Goal: Information Seeking & Learning: Learn about a topic

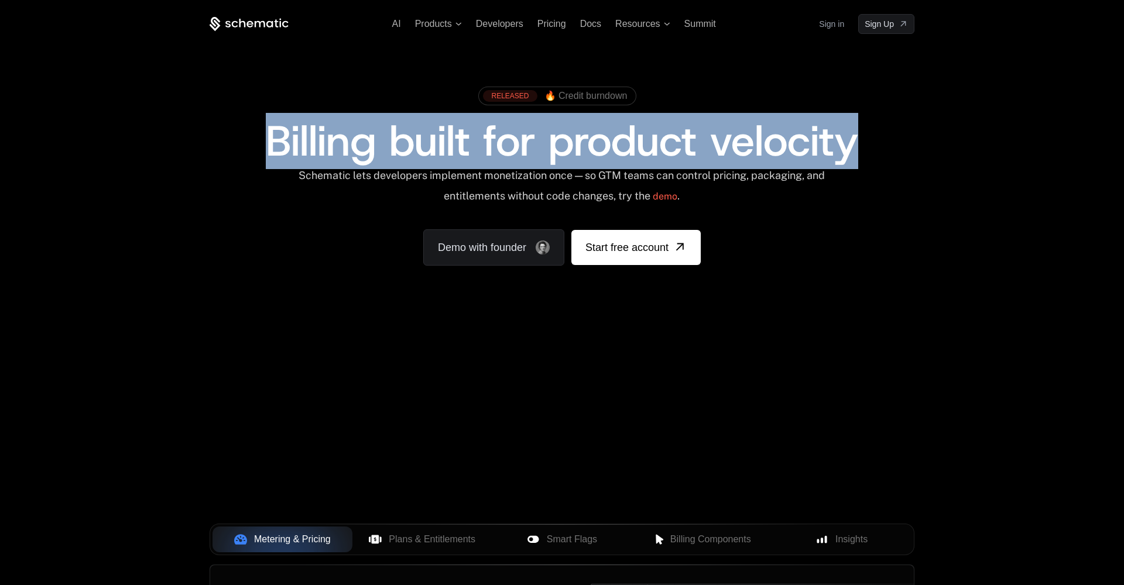
drag, startPoint x: 267, startPoint y: 141, endPoint x: 858, endPoint y: 156, distance: 591.3
click at [858, 156] on span "Billing built for product velocity" at bounding box center [562, 141] width 592 height 56
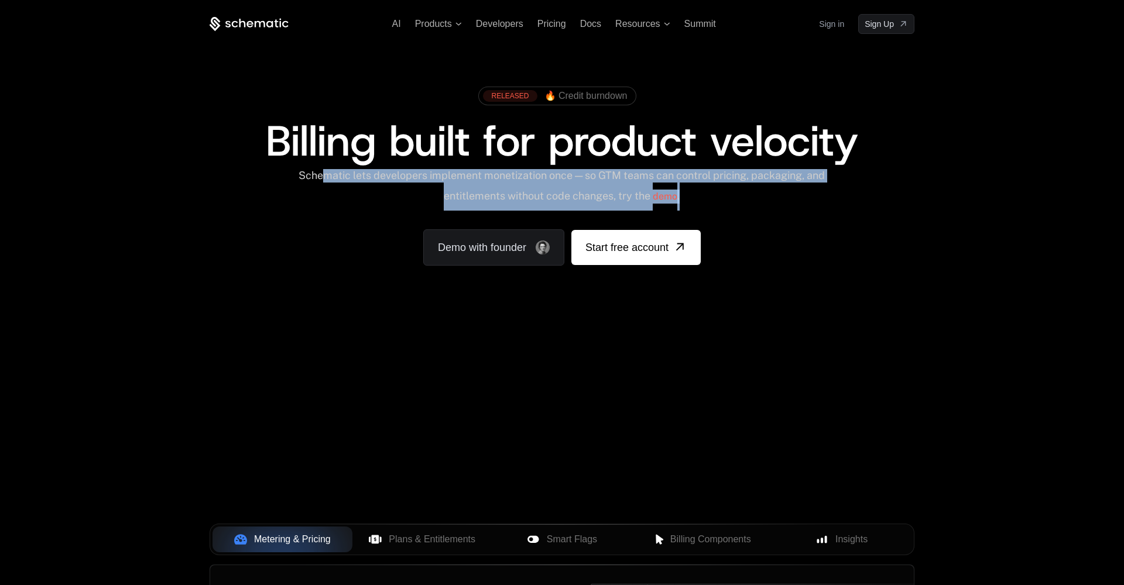
drag, startPoint x: 706, startPoint y: 204, endPoint x: 332, endPoint y: 176, distance: 375.0
click at [332, 176] on div "Schematic lets developers implement monetization once — so GTM teams can contro…" at bounding box center [561, 190] width 528 height 42
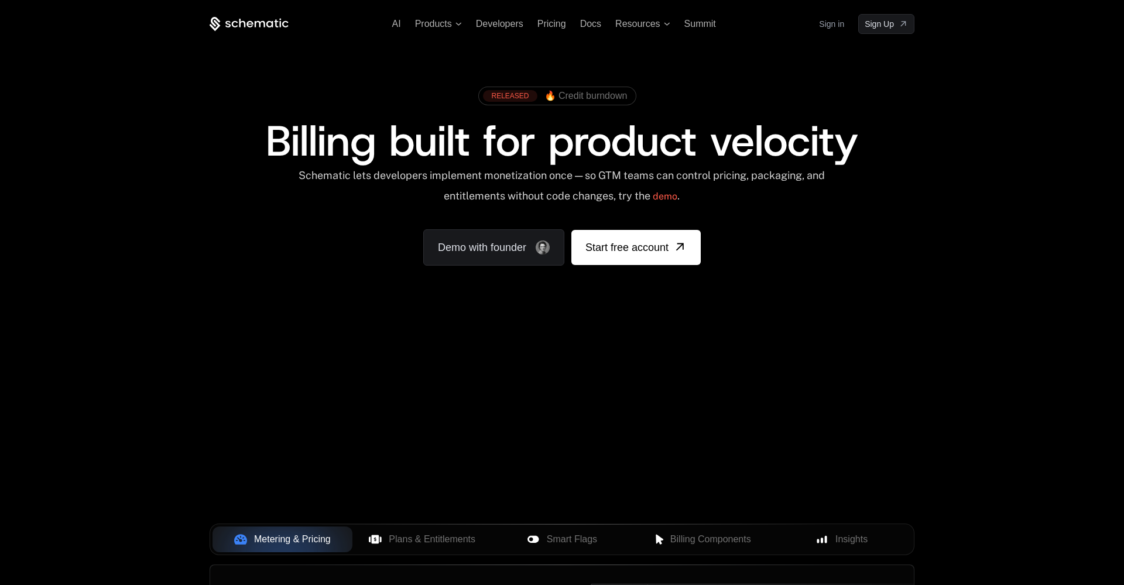
click at [732, 431] on div "Your browser does not support the video tag." at bounding box center [561, 345] width 761 height 493
drag, startPoint x: 812, startPoint y: 426, endPoint x: 386, endPoint y: 362, distance: 430.2
click at [386, 362] on div "Your browser does not support the video tag." at bounding box center [561, 345] width 761 height 493
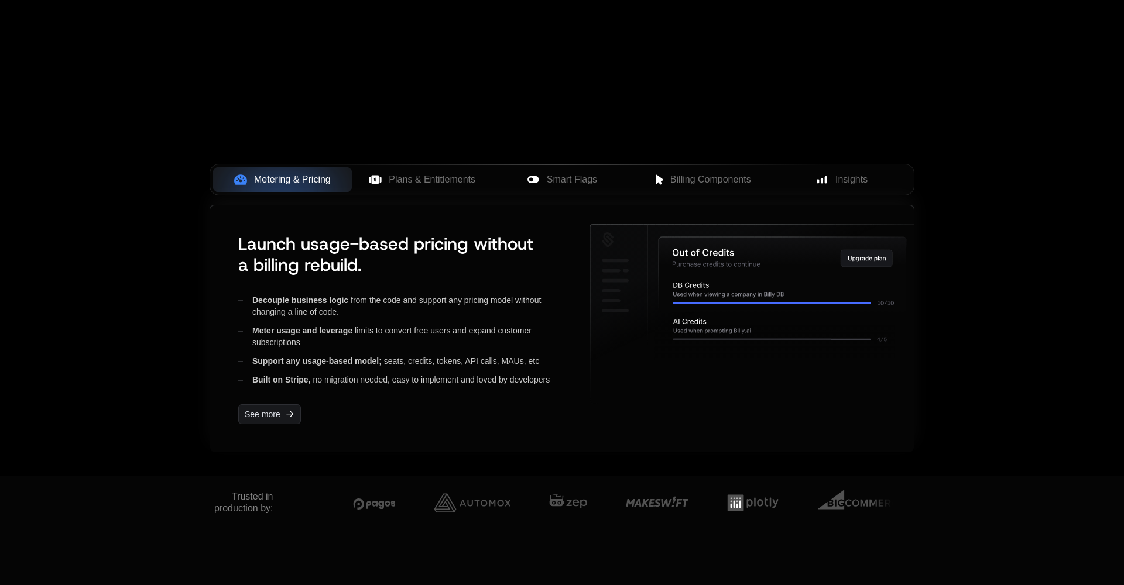
scroll to position [310, 0]
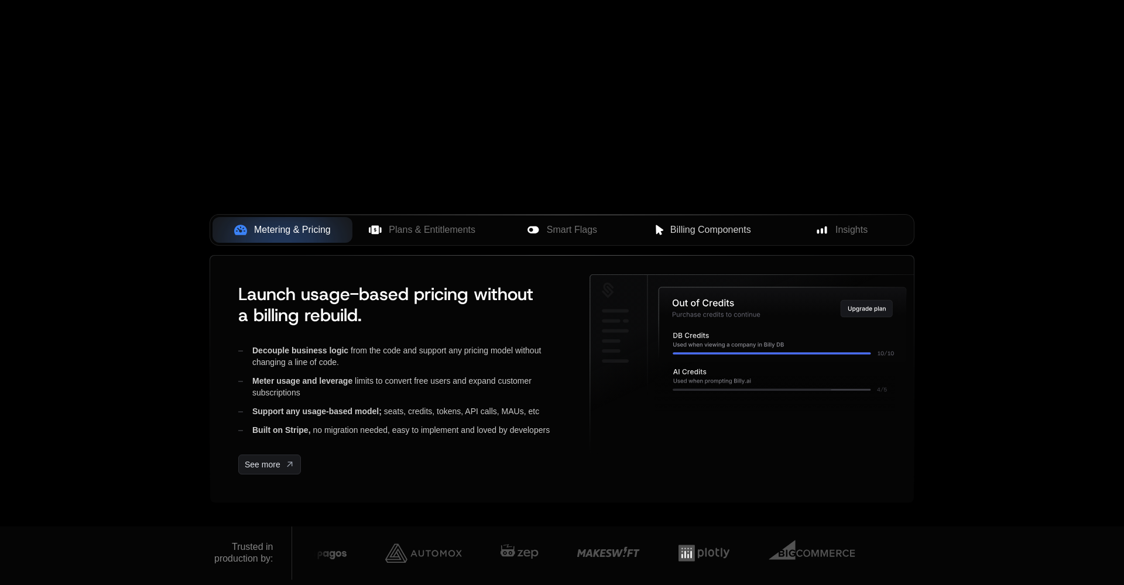
click at [675, 232] on span "Billing Components" at bounding box center [710, 230] width 81 height 14
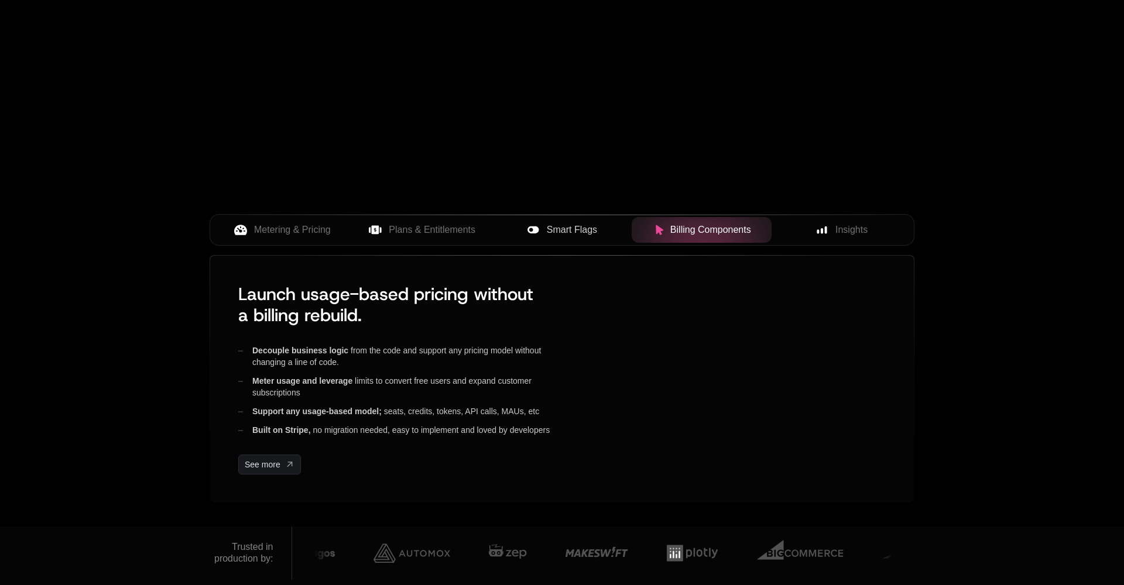
click at [599, 232] on div "Smart Flags" at bounding box center [562, 230] width 121 height 14
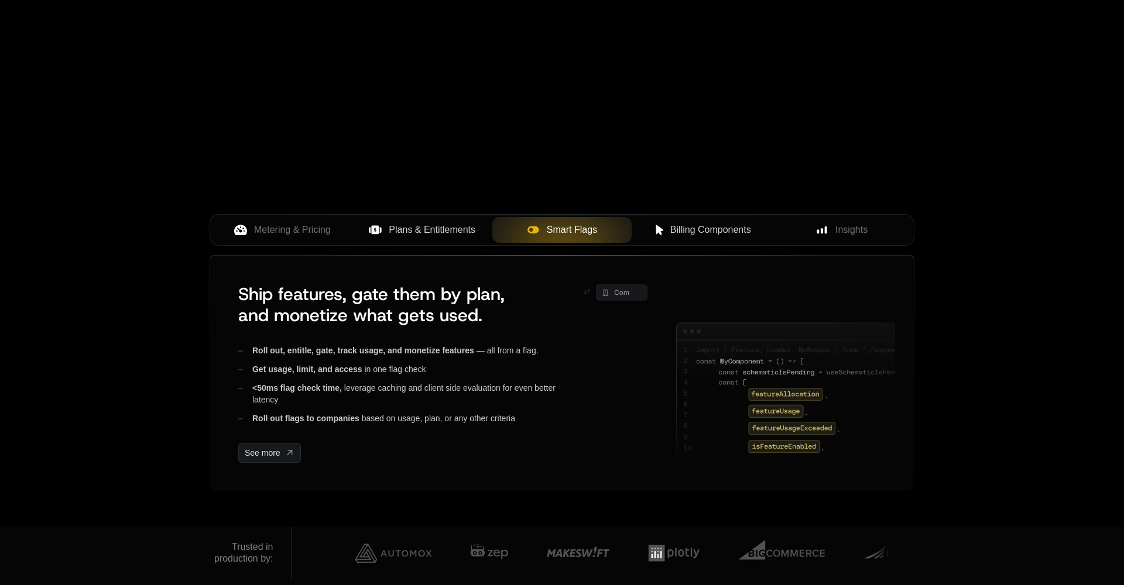
click at [439, 225] on span "Plans & Entitlements" at bounding box center [432, 230] width 87 height 14
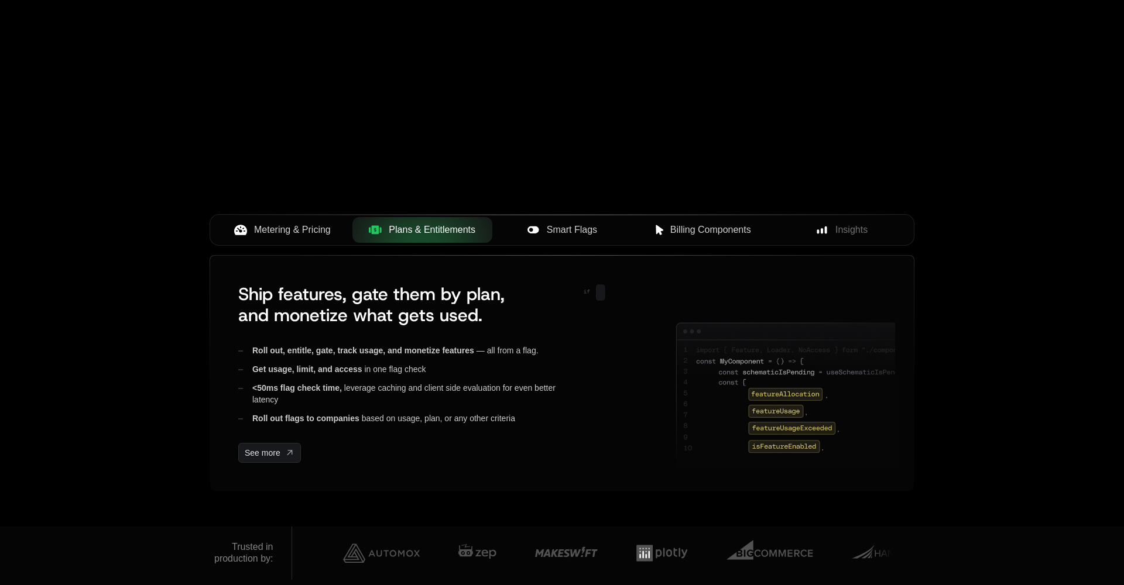
click at [296, 227] on span "Metering & Pricing" at bounding box center [292, 230] width 77 height 14
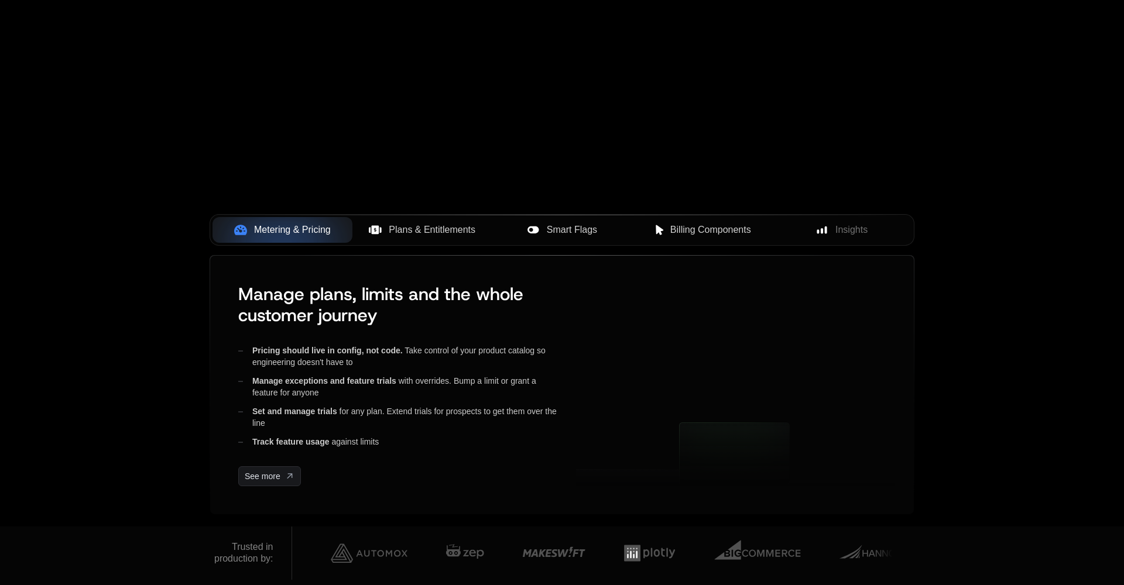
click at [452, 226] on span "Plans & Entitlements" at bounding box center [432, 230] width 87 height 14
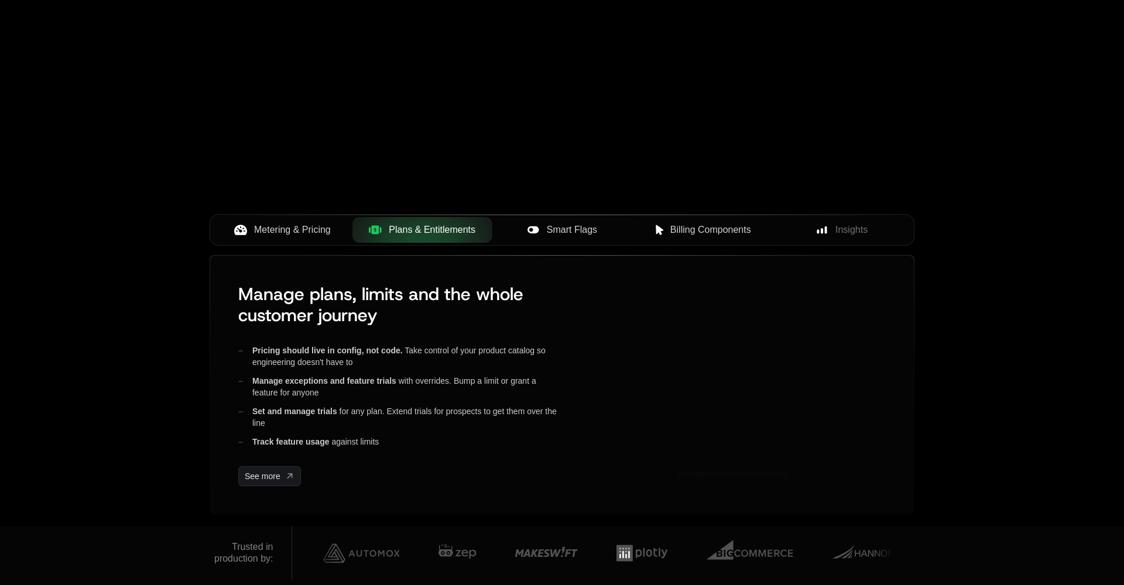
click at [582, 224] on span "Smart Flags" at bounding box center [572, 230] width 50 height 14
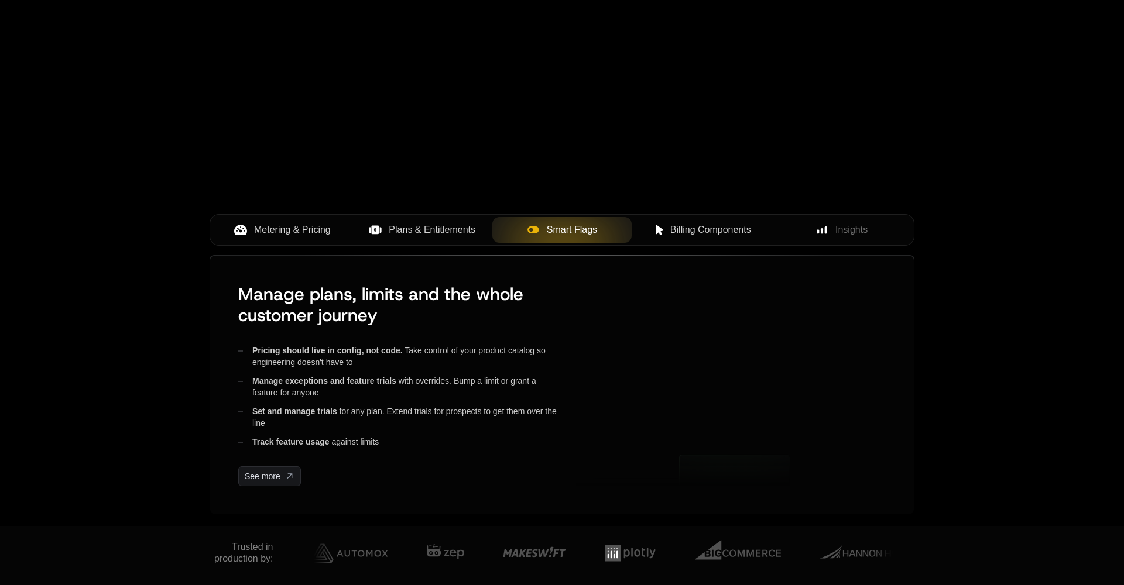
click at [711, 230] on span "Billing Components" at bounding box center [710, 230] width 81 height 14
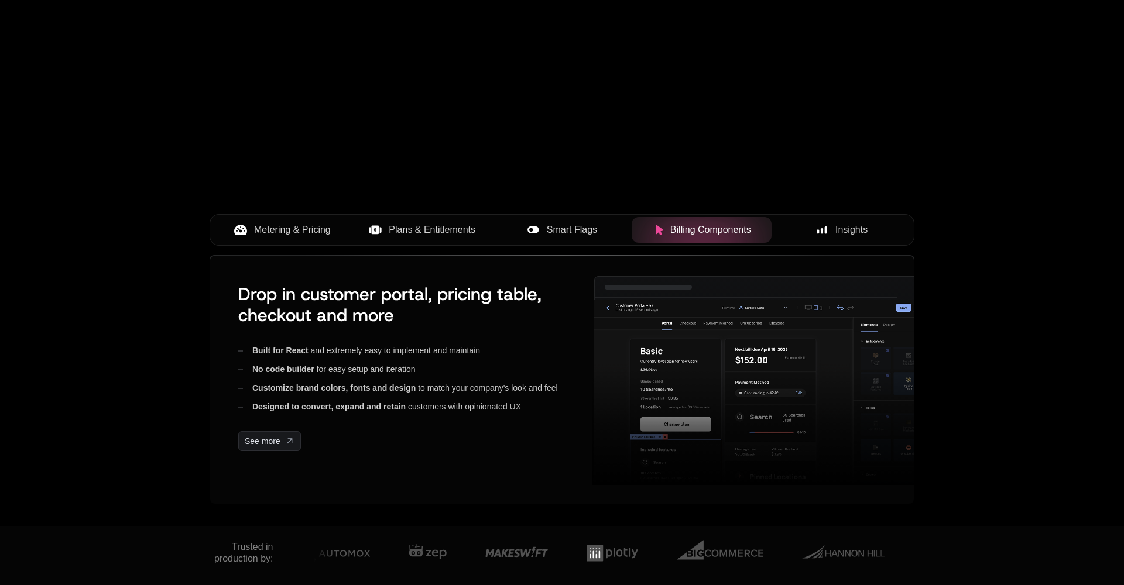
click at [815, 237] on button "Insights" at bounding box center [841, 230] width 140 height 26
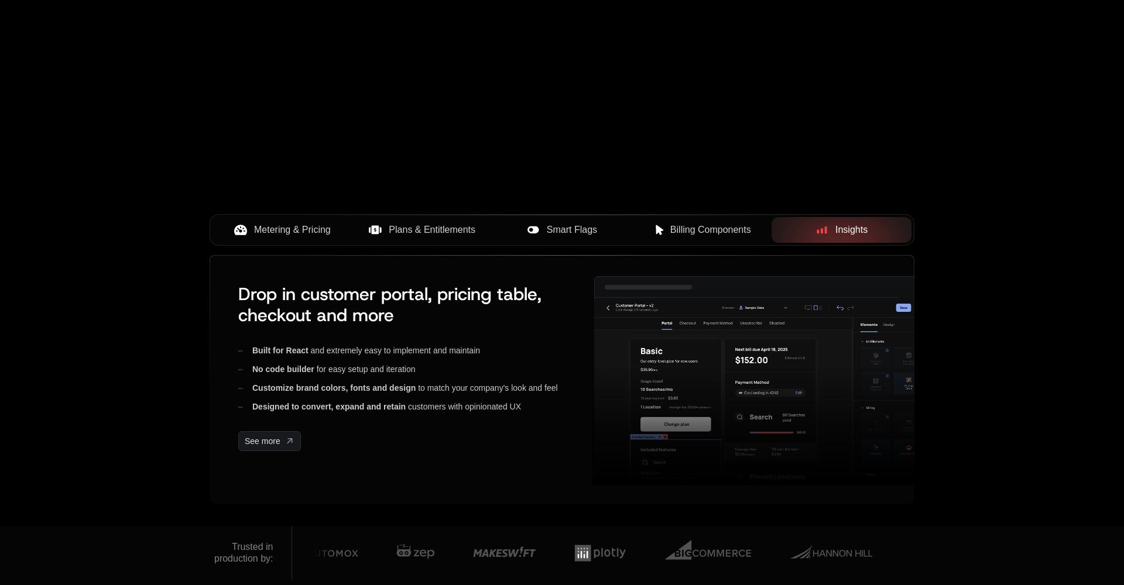
click at [743, 226] on span "Billing Components" at bounding box center [710, 230] width 81 height 14
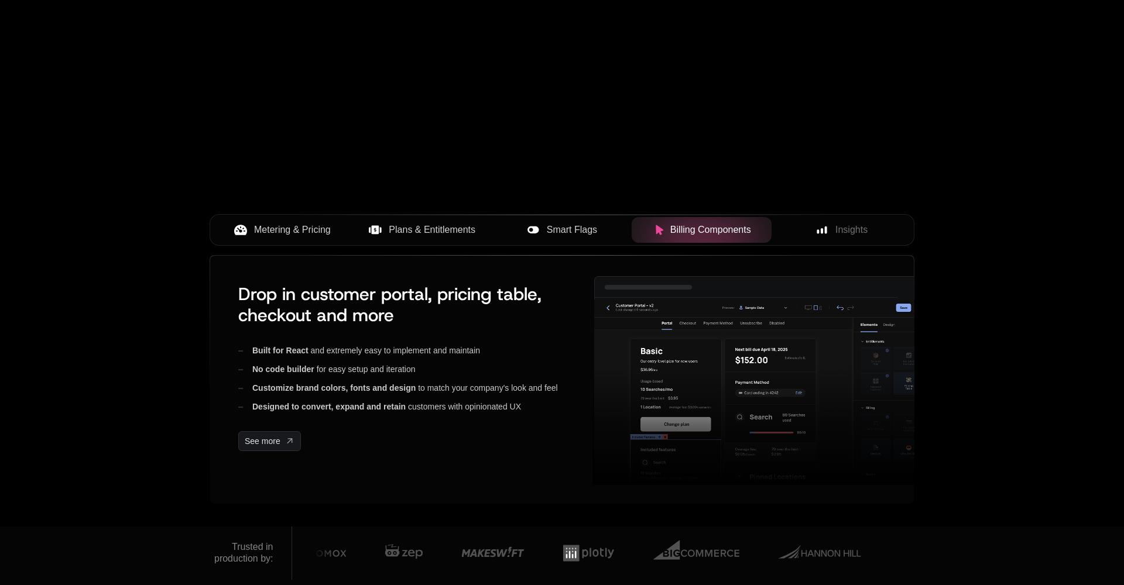
click at [620, 228] on div "Smart Flags" at bounding box center [562, 230] width 121 height 14
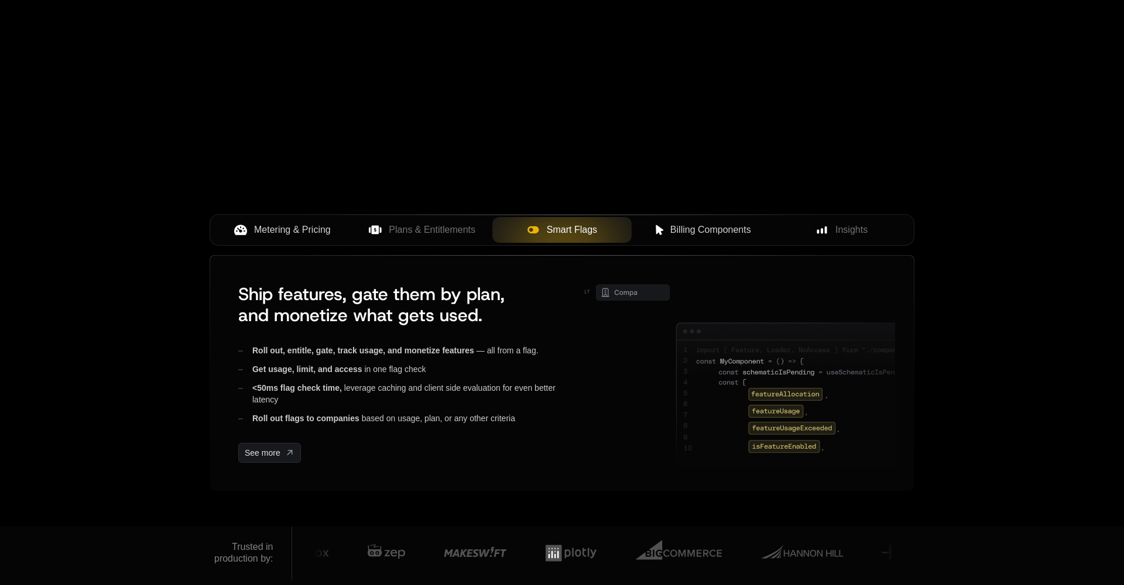
drag, startPoint x: 428, startPoint y: 228, endPoint x: 265, endPoint y: 226, distance: 162.7
click at [266, 226] on div "Metering & Pricing Plans & Entitlements Smart Flags Billing Components Insights" at bounding box center [562, 230] width 705 height 32
click at [265, 226] on span "Metering & Pricing" at bounding box center [292, 230] width 77 height 14
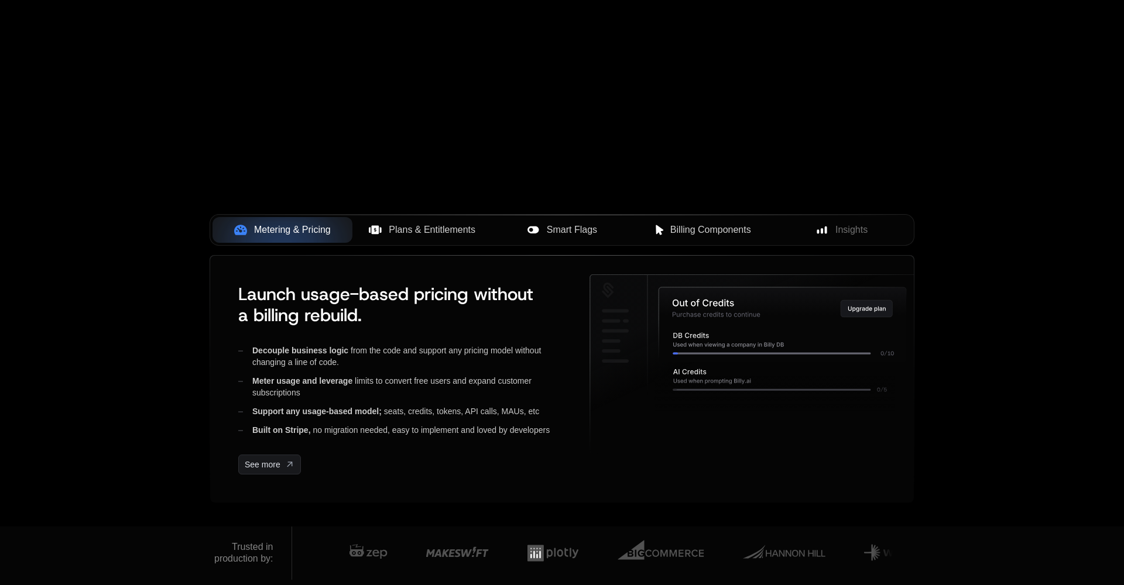
click at [419, 229] on span "Plans & Entitlements" at bounding box center [432, 230] width 87 height 14
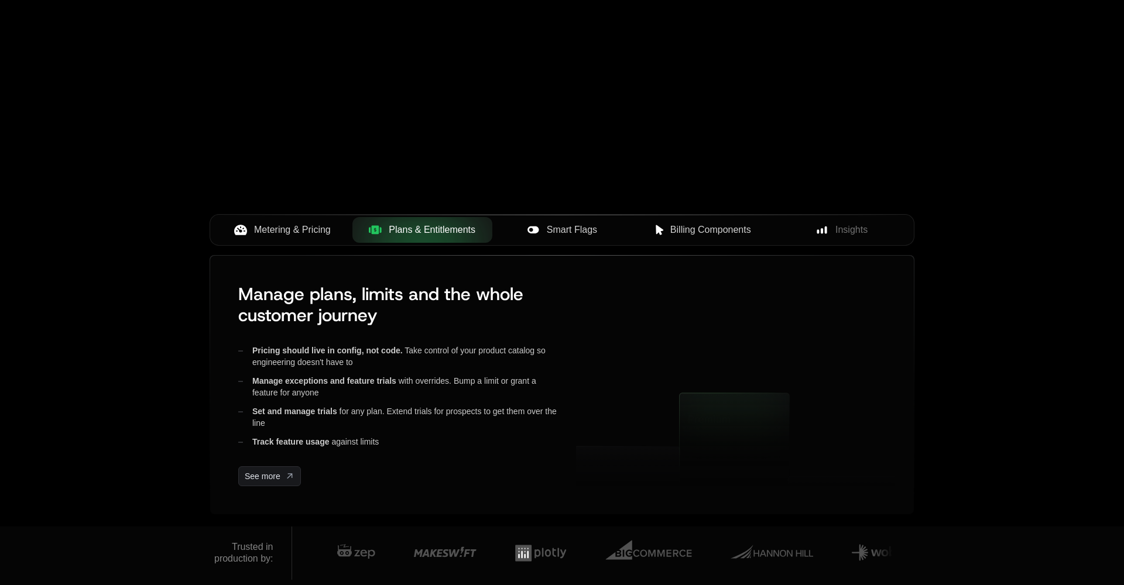
click at [535, 228] on icon at bounding box center [532, 229] width 11 height 7
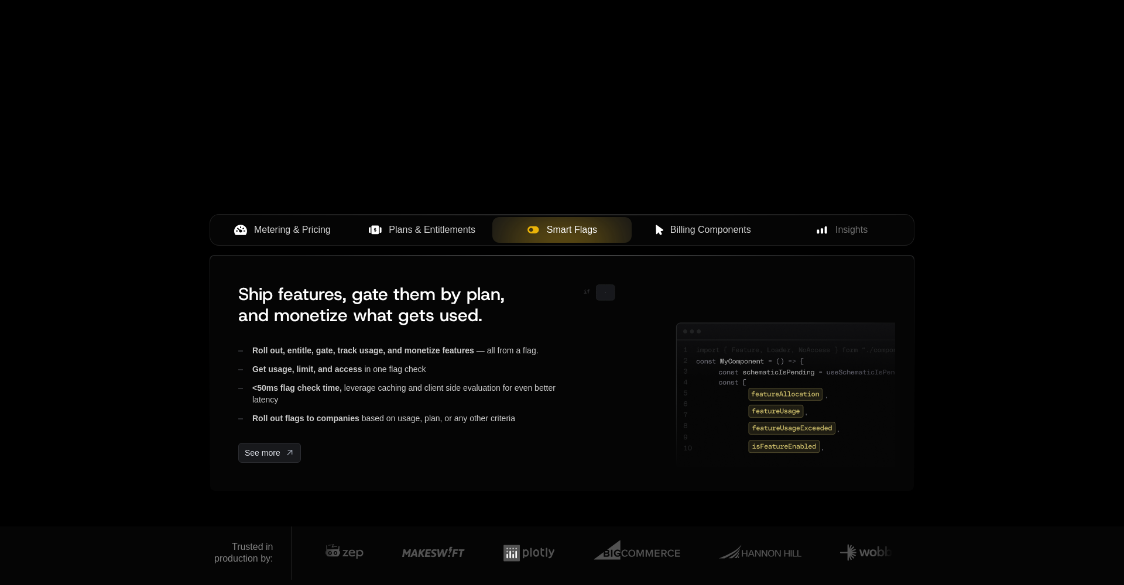
click at [729, 231] on span "Billing Components" at bounding box center [710, 230] width 81 height 14
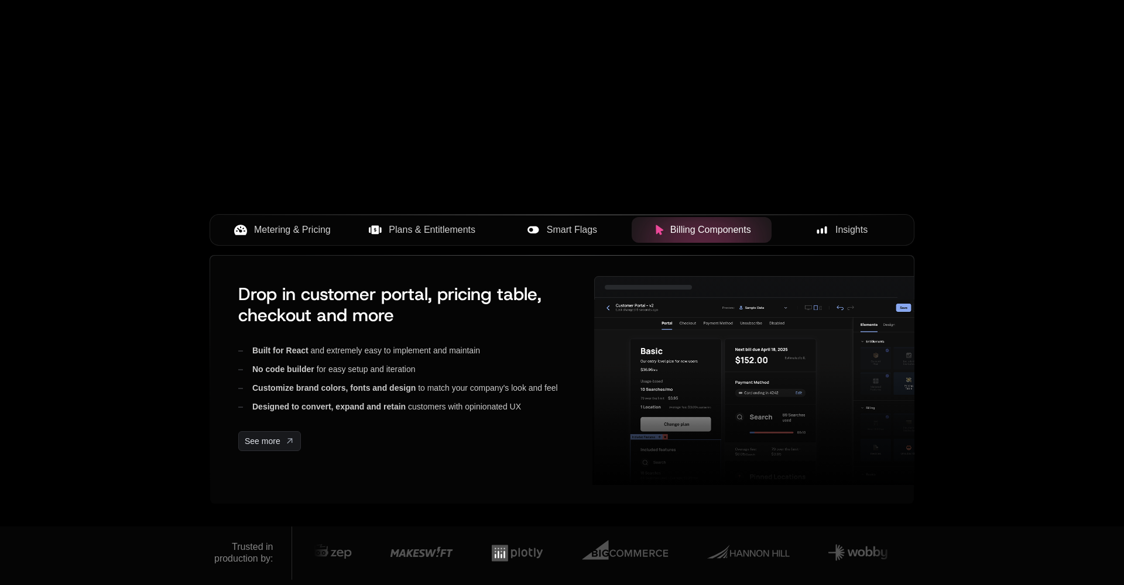
click at [836, 238] on button "Insights" at bounding box center [841, 230] width 140 height 26
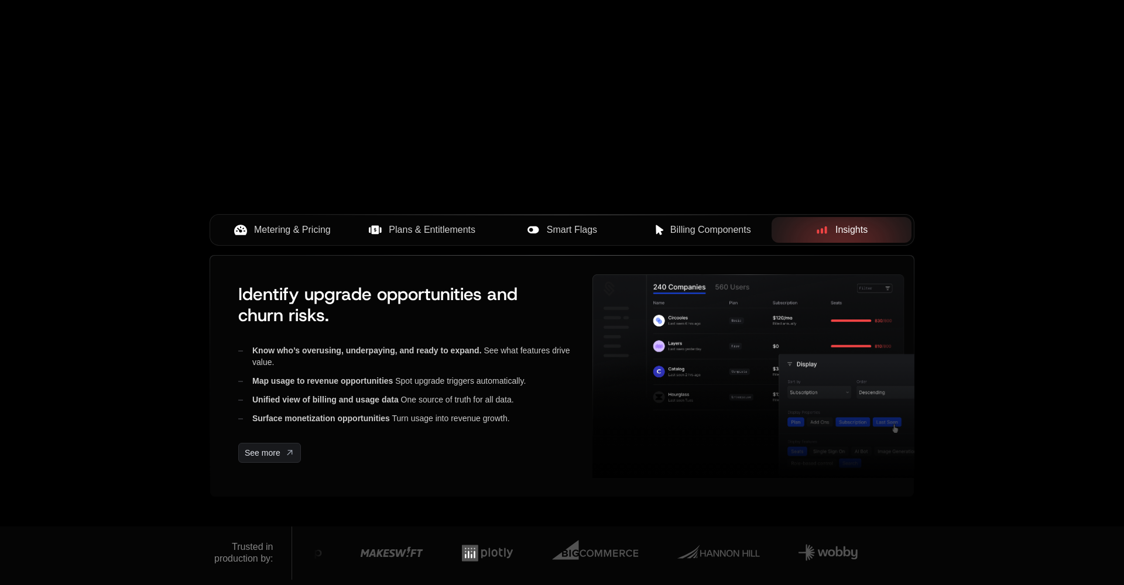
click at [243, 232] on icon at bounding box center [240, 230] width 13 height 11
